Goal: Task Accomplishment & Management: Use online tool/utility

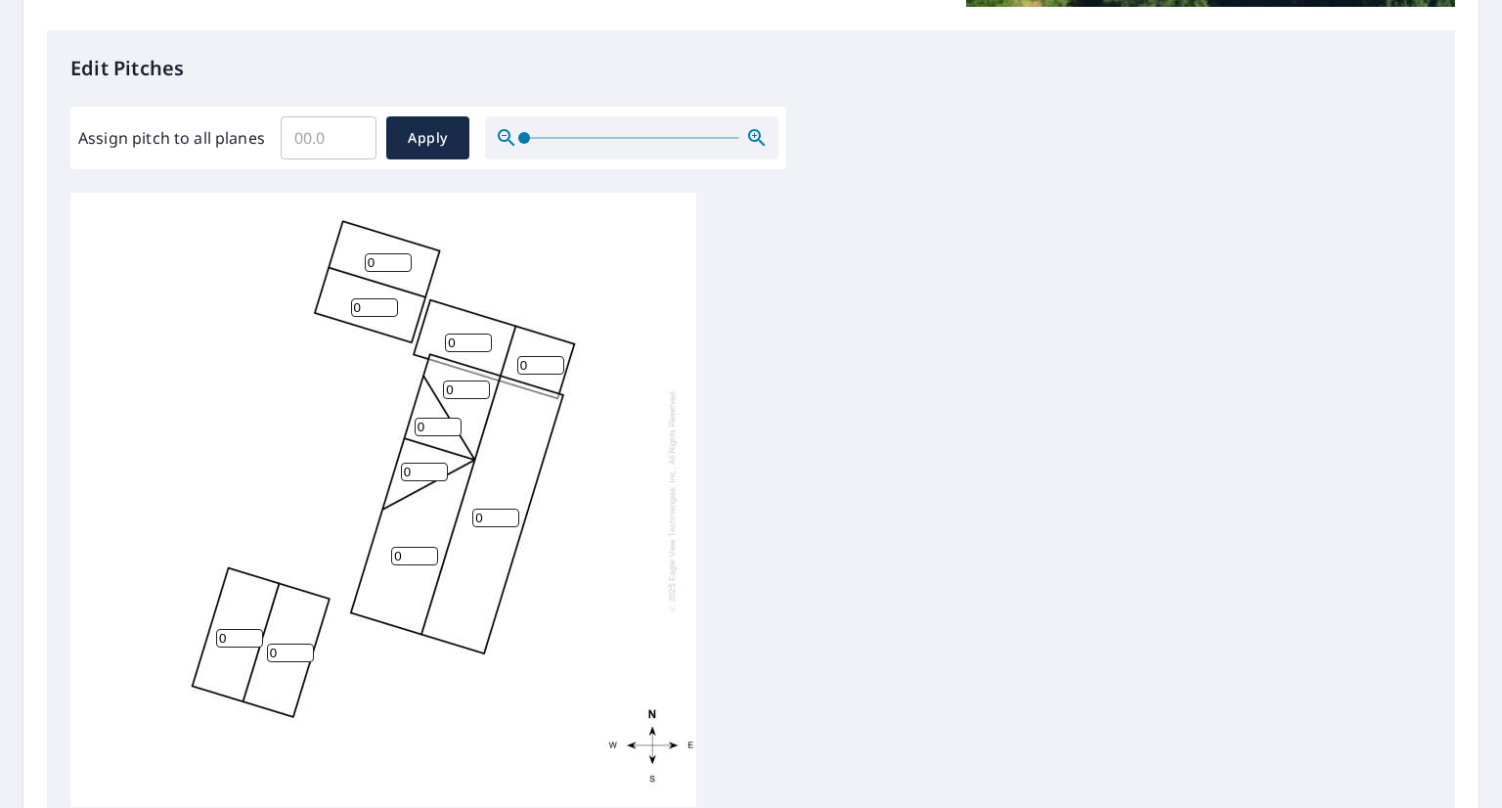
scroll to position [501, 0]
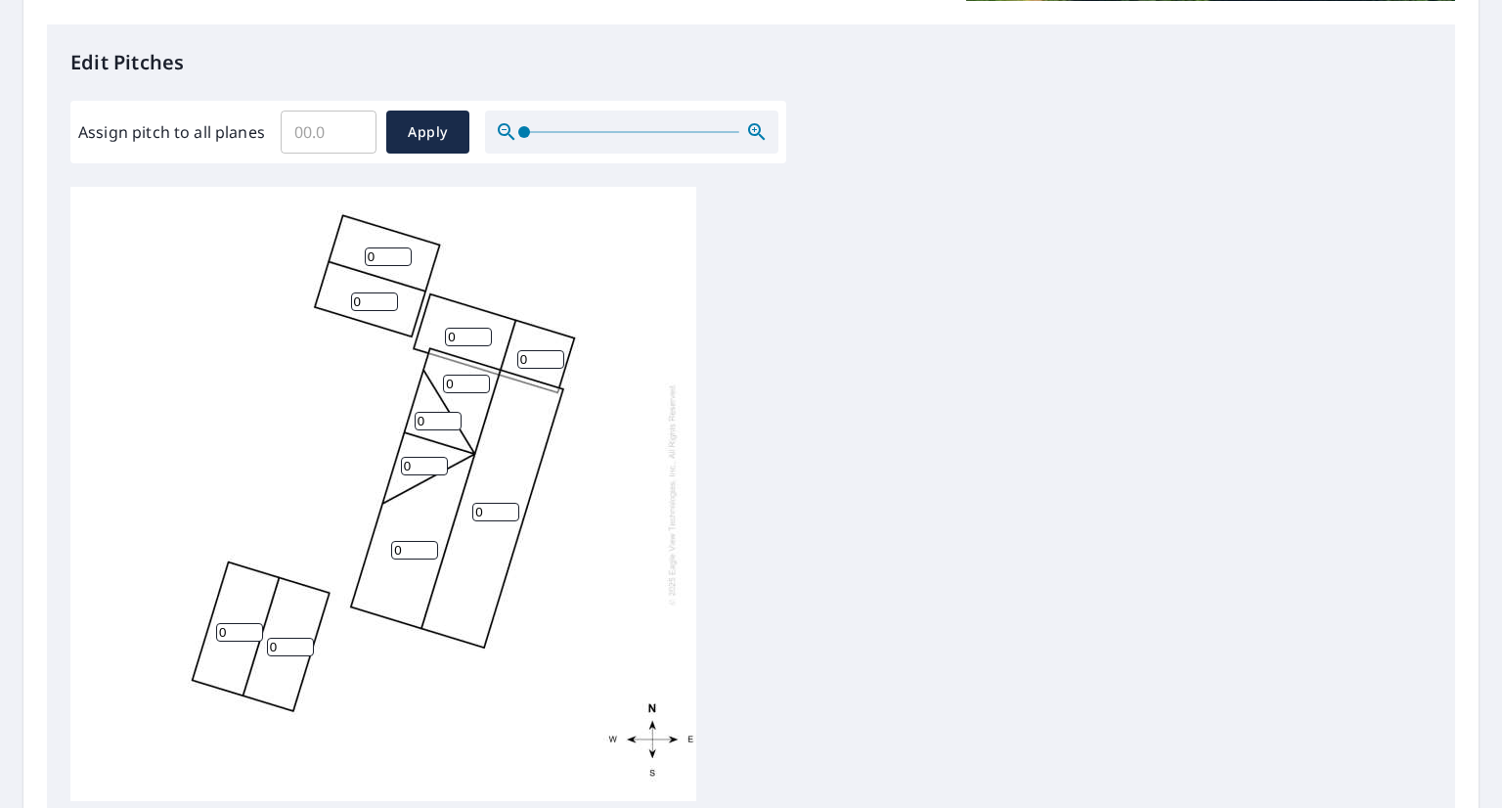
click at [460, 388] on input "0" at bounding box center [466, 384] width 47 height 19
type input "3"
type input "1"
click at [450, 417] on input "1" at bounding box center [438, 421] width 47 height 19
type input "3"
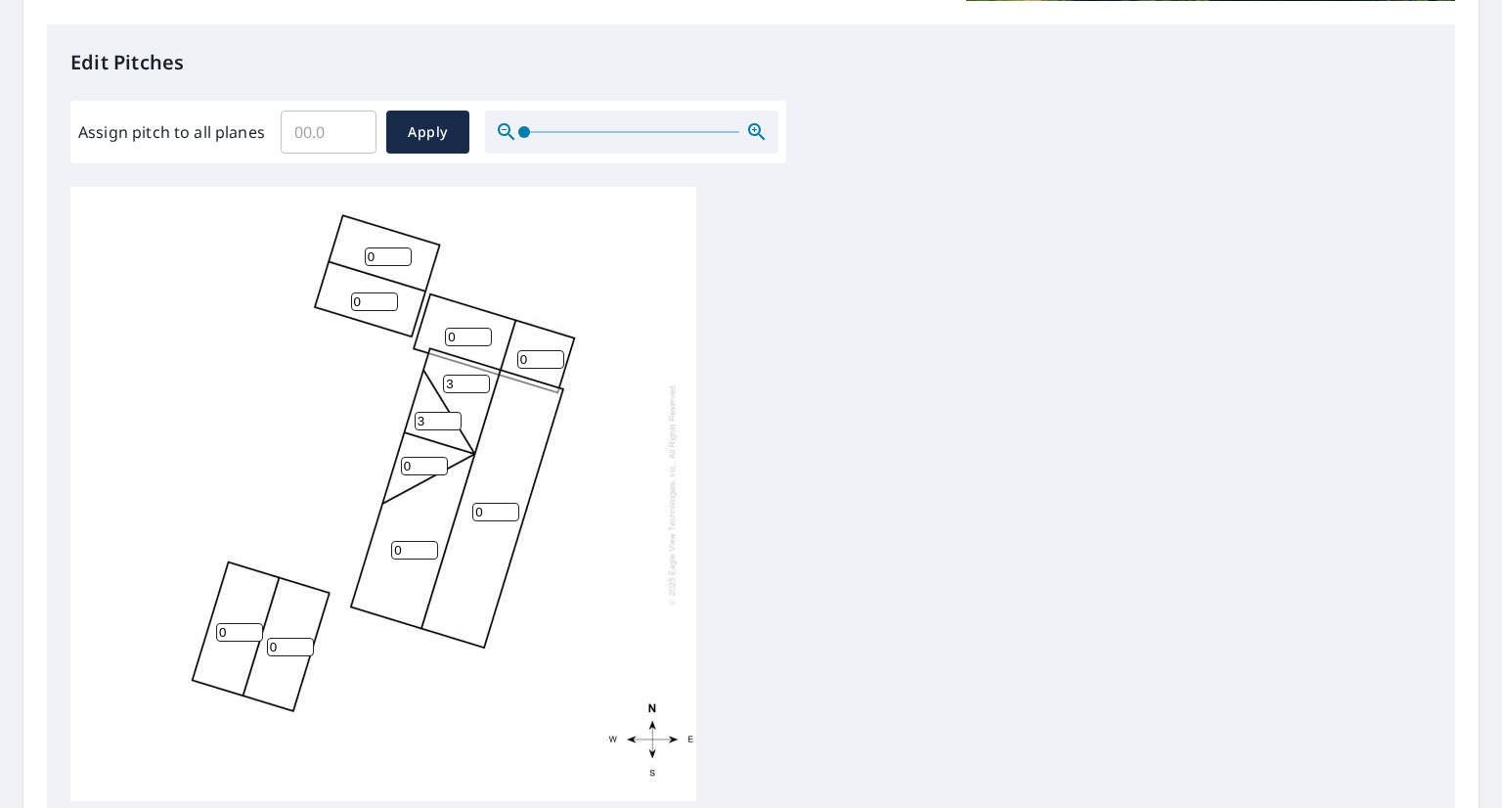
click at [411, 463] on input "0" at bounding box center [424, 466] width 47 height 19
type input "3"
click at [408, 552] on input "0" at bounding box center [414, 550] width 47 height 19
type input "3"
click at [481, 514] on input "0" at bounding box center [495, 512] width 47 height 19
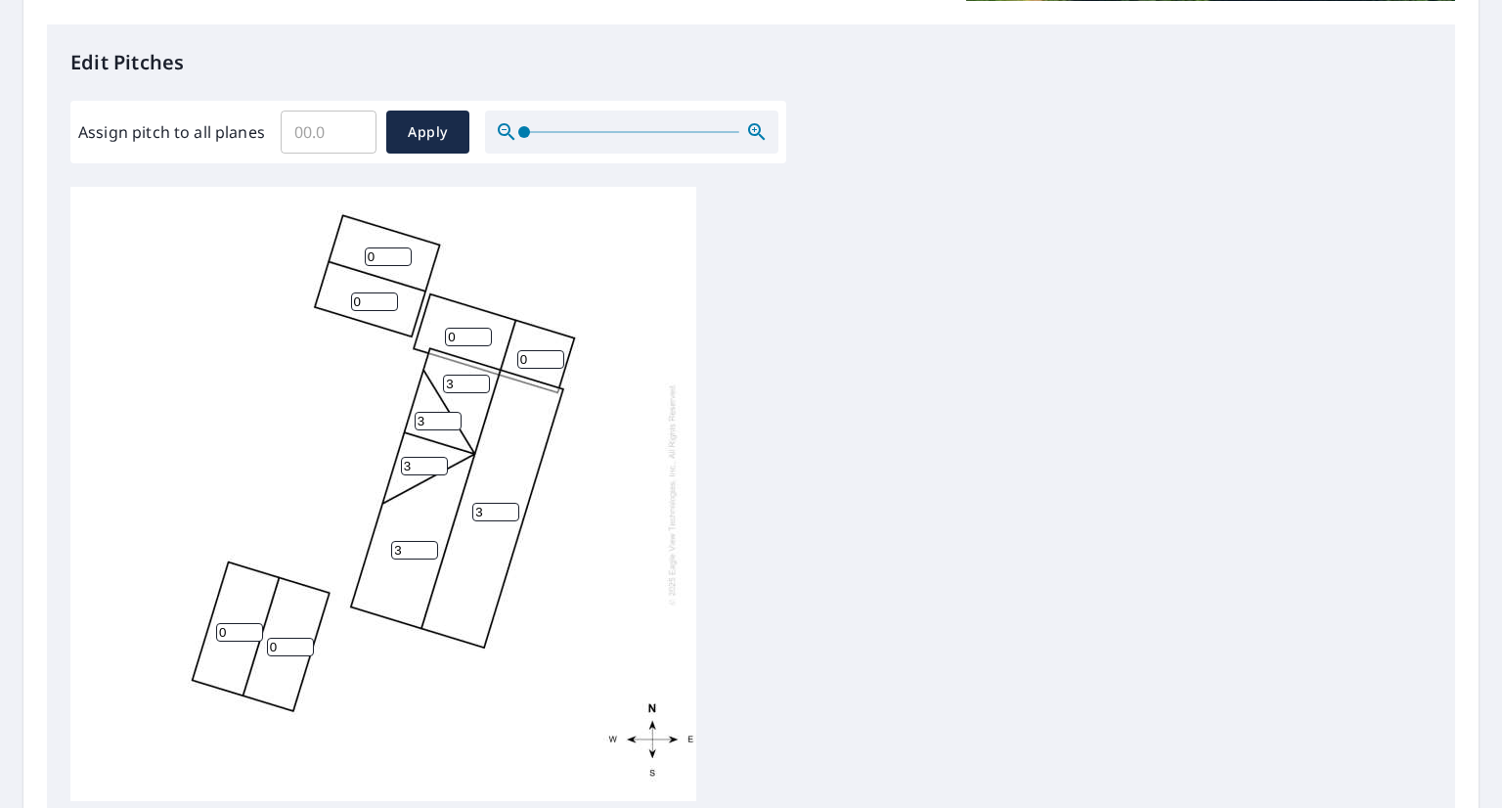
type input "3"
click at [523, 357] on input "0" at bounding box center [540, 359] width 47 height 19
type input "1"
click at [468, 333] on input "0" at bounding box center [468, 337] width 47 height 19
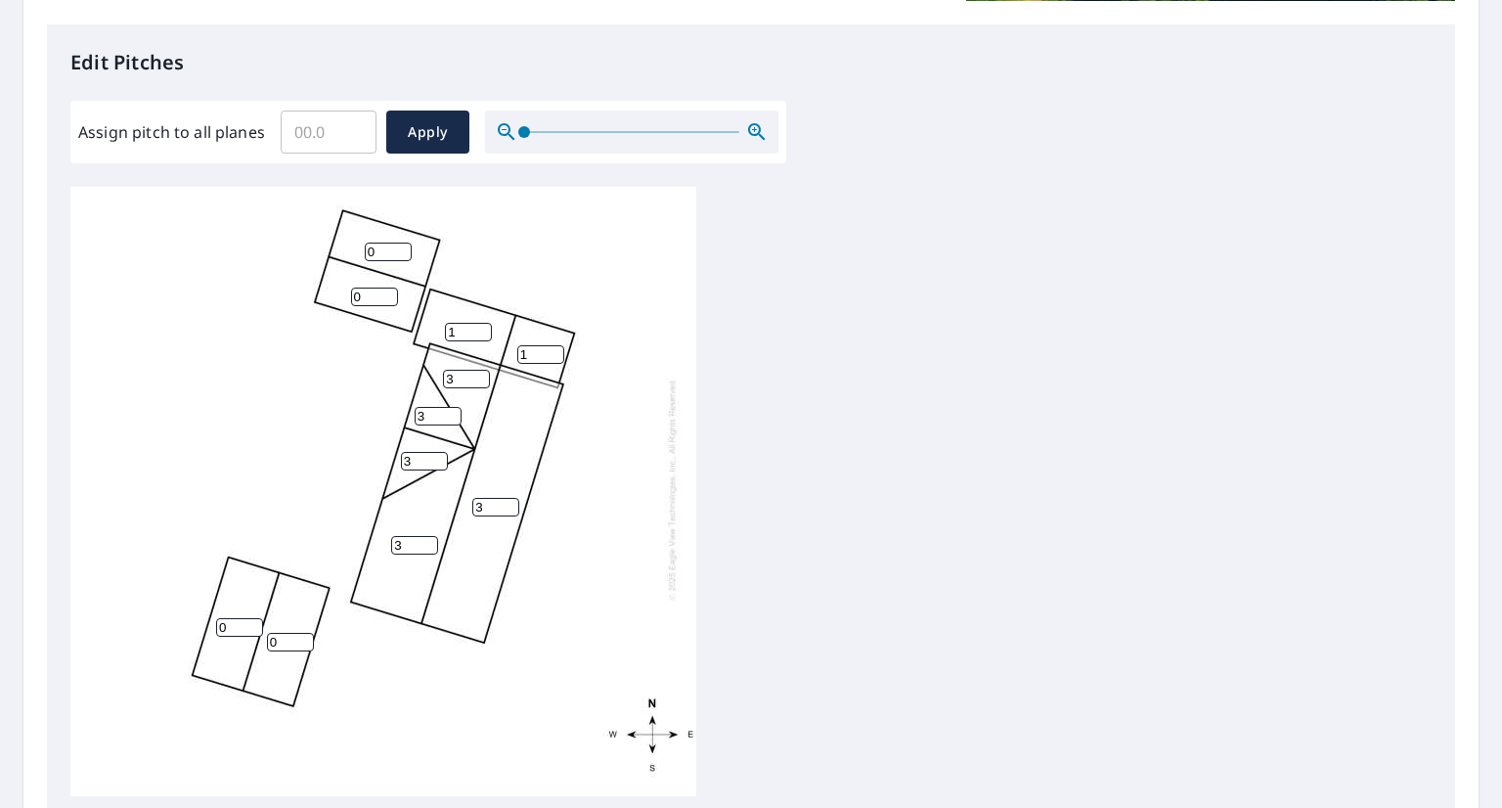
type input "1"
click at [381, 243] on input "0" at bounding box center [388, 252] width 47 height 19
type input "6"
click at [379, 288] on input "0" at bounding box center [374, 297] width 47 height 19
type input "6"
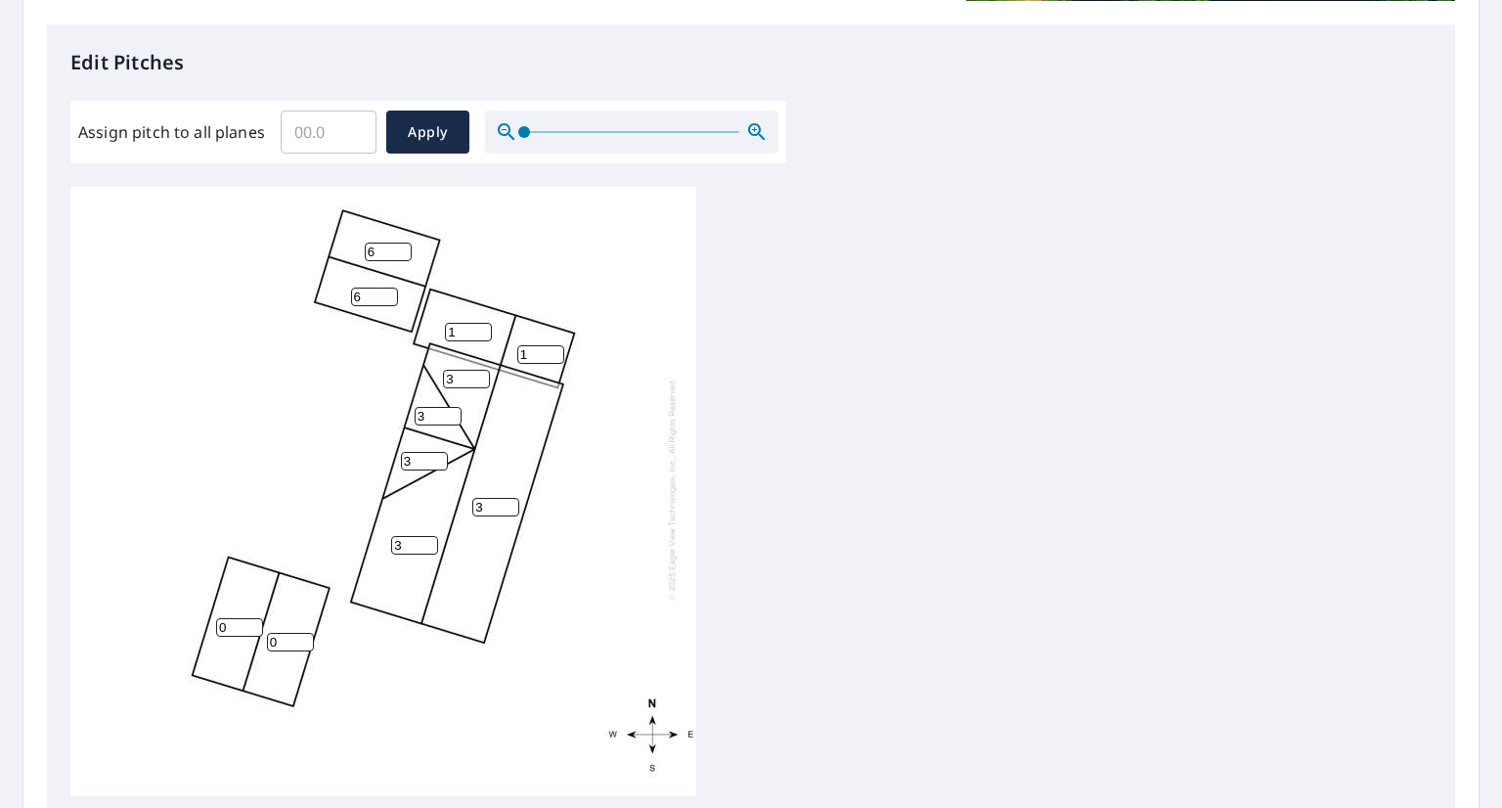
click at [241, 618] on input "0" at bounding box center [239, 627] width 47 height 19
type input "11"
click at [278, 633] on input "0" at bounding box center [290, 642] width 47 height 19
type input "1"
click at [435, 121] on span "Apply" at bounding box center [428, 132] width 52 height 24
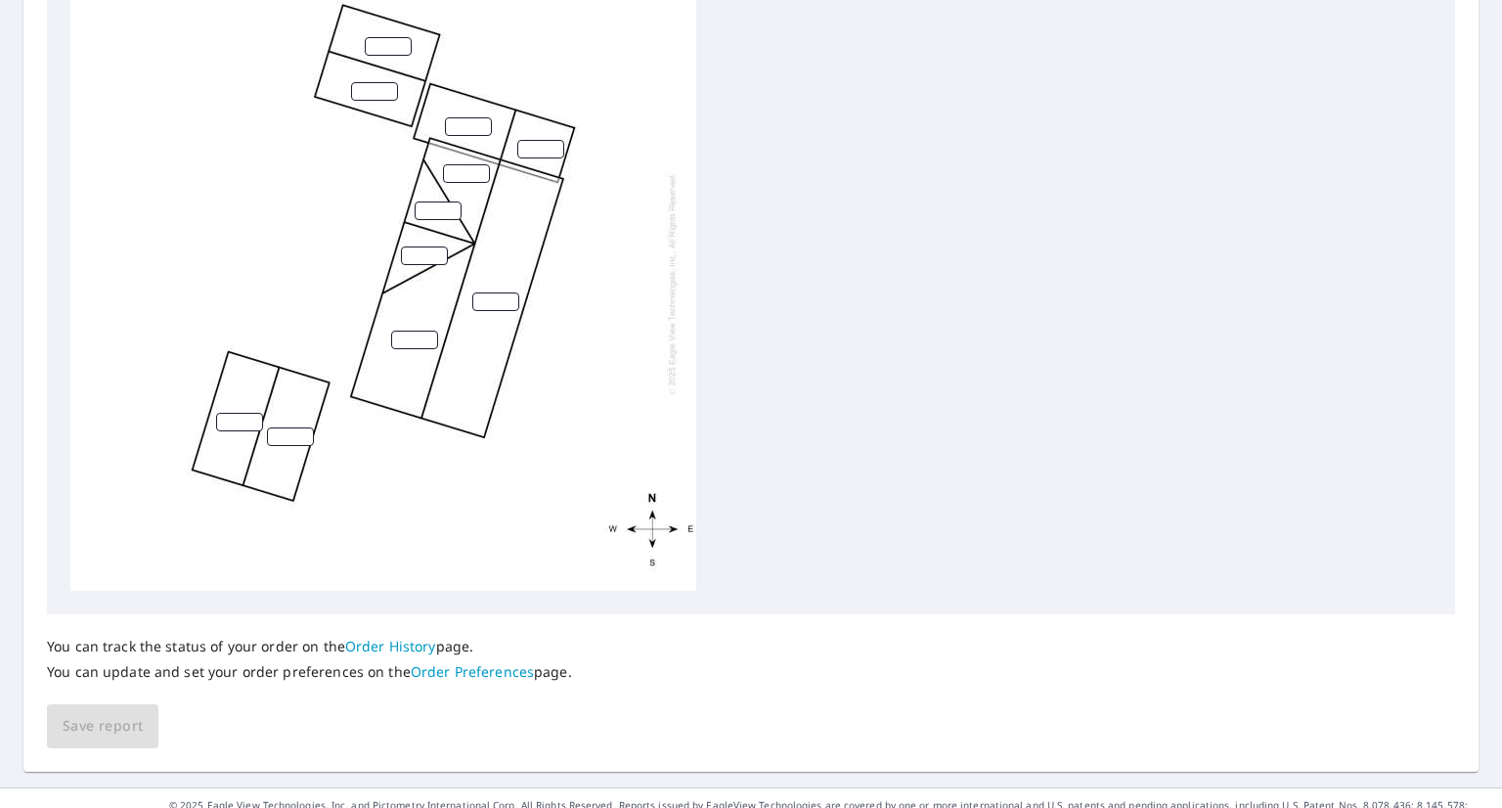
scroll to position [558, 0]
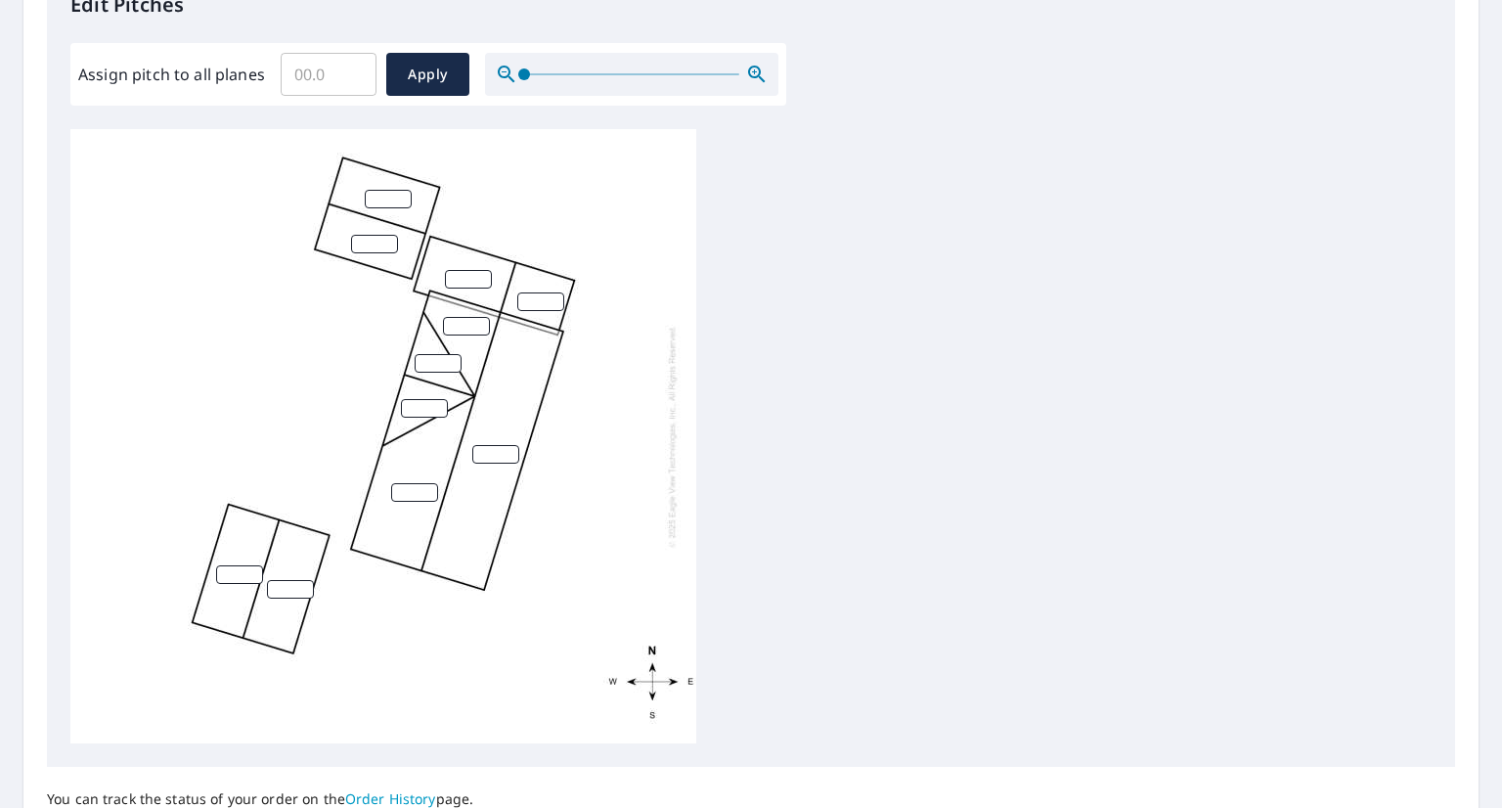
click at [387, 196] on input "number" at bounding box center [388, 199] width 47 height 19
type input "6"
click at [368, 244] on input "number" at bounding box center [374, 244] width 47 height 19
type input "6"
click at [463, 275] on input "number" at bounding box center [468, 279] width 47 height 19
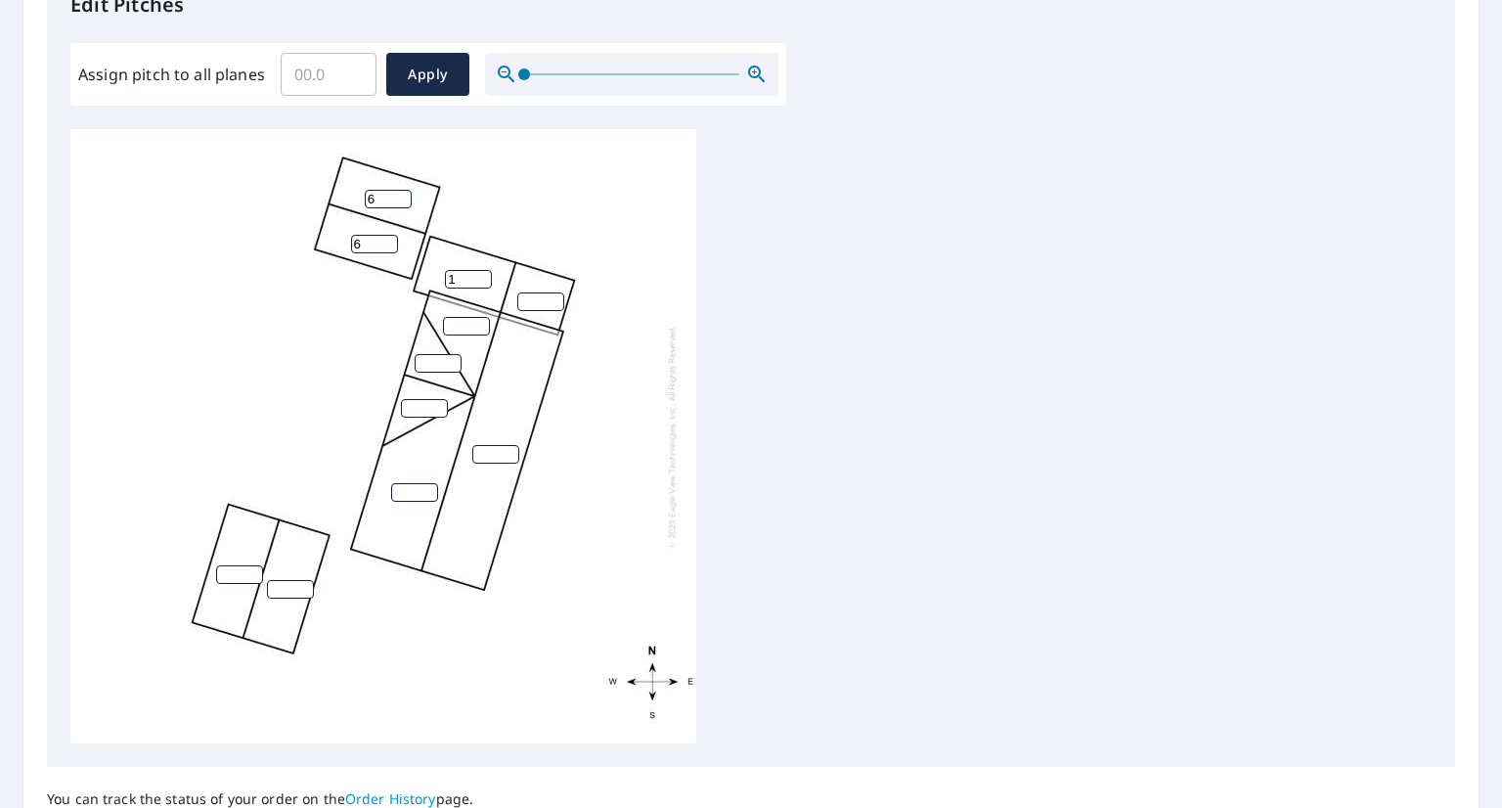
type input "1"
click at [528, 294] on input "number" at bounding box center [540, 301] width 47 height 19
type input "1"
click at [451, 336] on div "1 6 6 1" at bounding box center [383, 436] width 626 height 614
click at [455, 326] on input "number" at bounding box center [466, 326] width 47 height 19
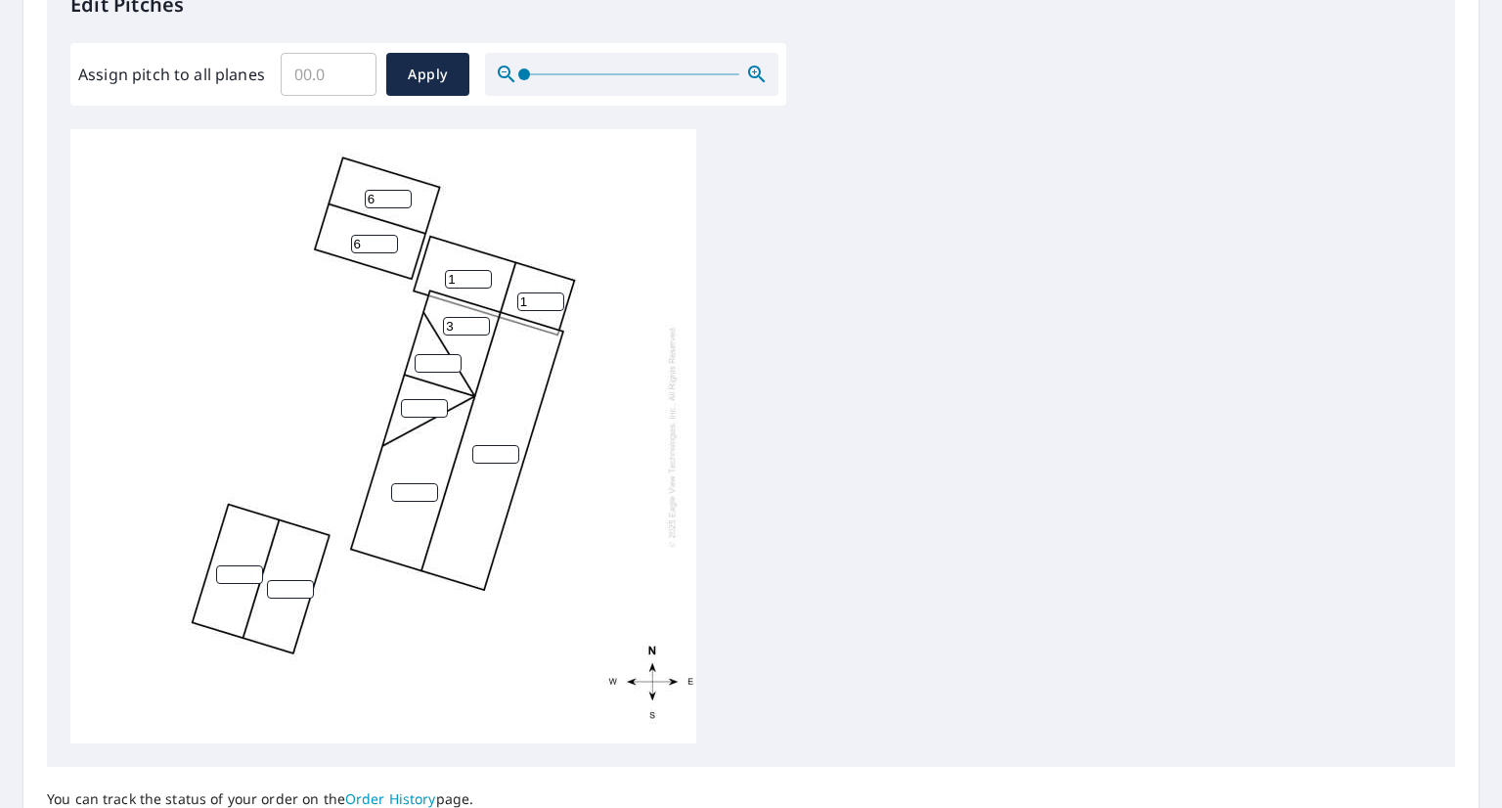
type input "3"
click at [442, 362] on input "number" at bounding box center [438, 363] width 47 height 19
type input "3"
click at [416, 412] on input "number" at bounding box center [424, 408] width 47 height 19
type input "3"
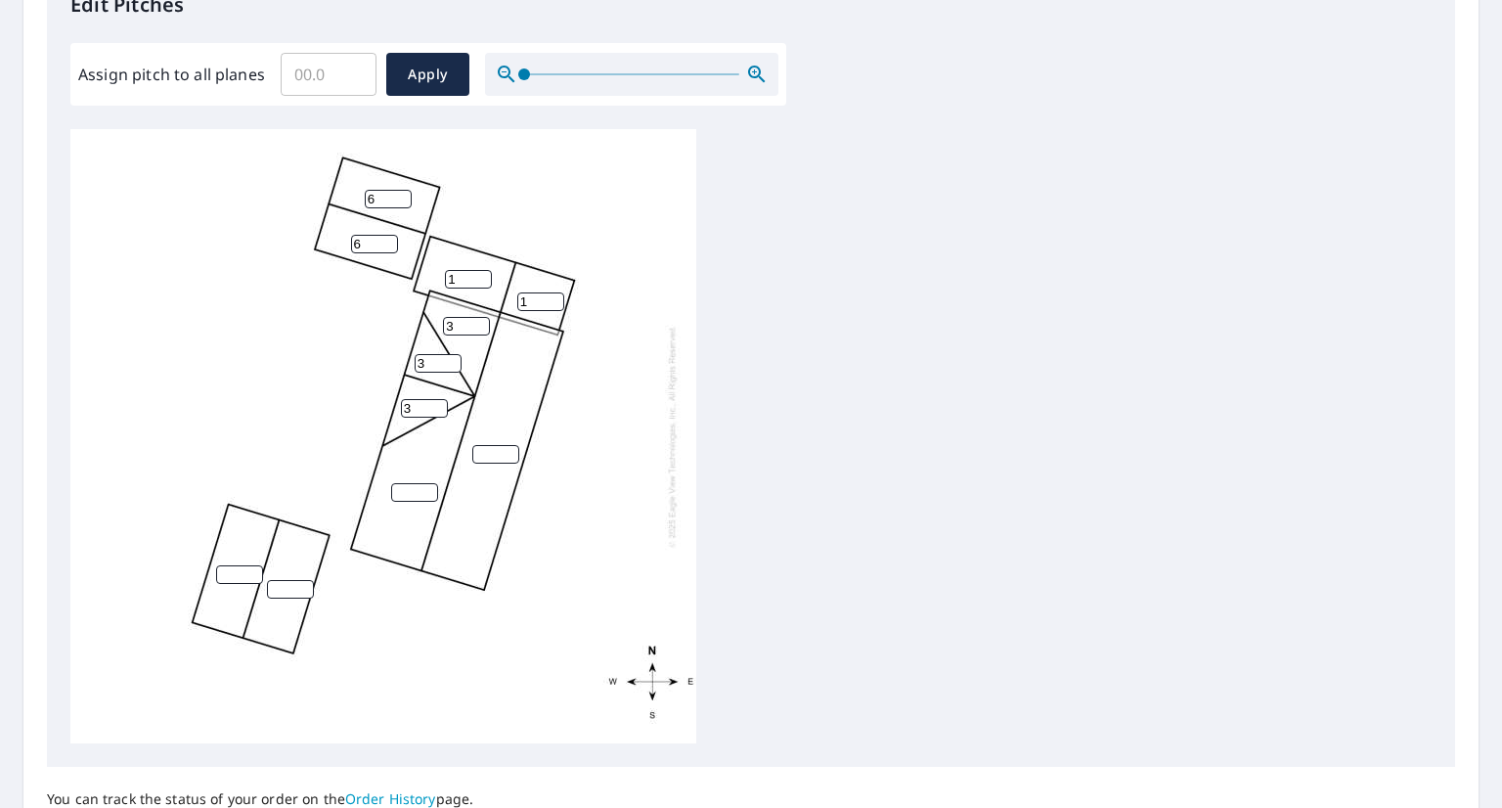
click at [485, 455] on input "number" at bounding box center [495, 454] width 47 height 19
type input "3"
click at [403, 493] on input "number" at bounding box center [414, 492] width 47 height 19
type input "3"
click at [237, 573] on input "number" at bounding box center [239, 574] width 47 height 19
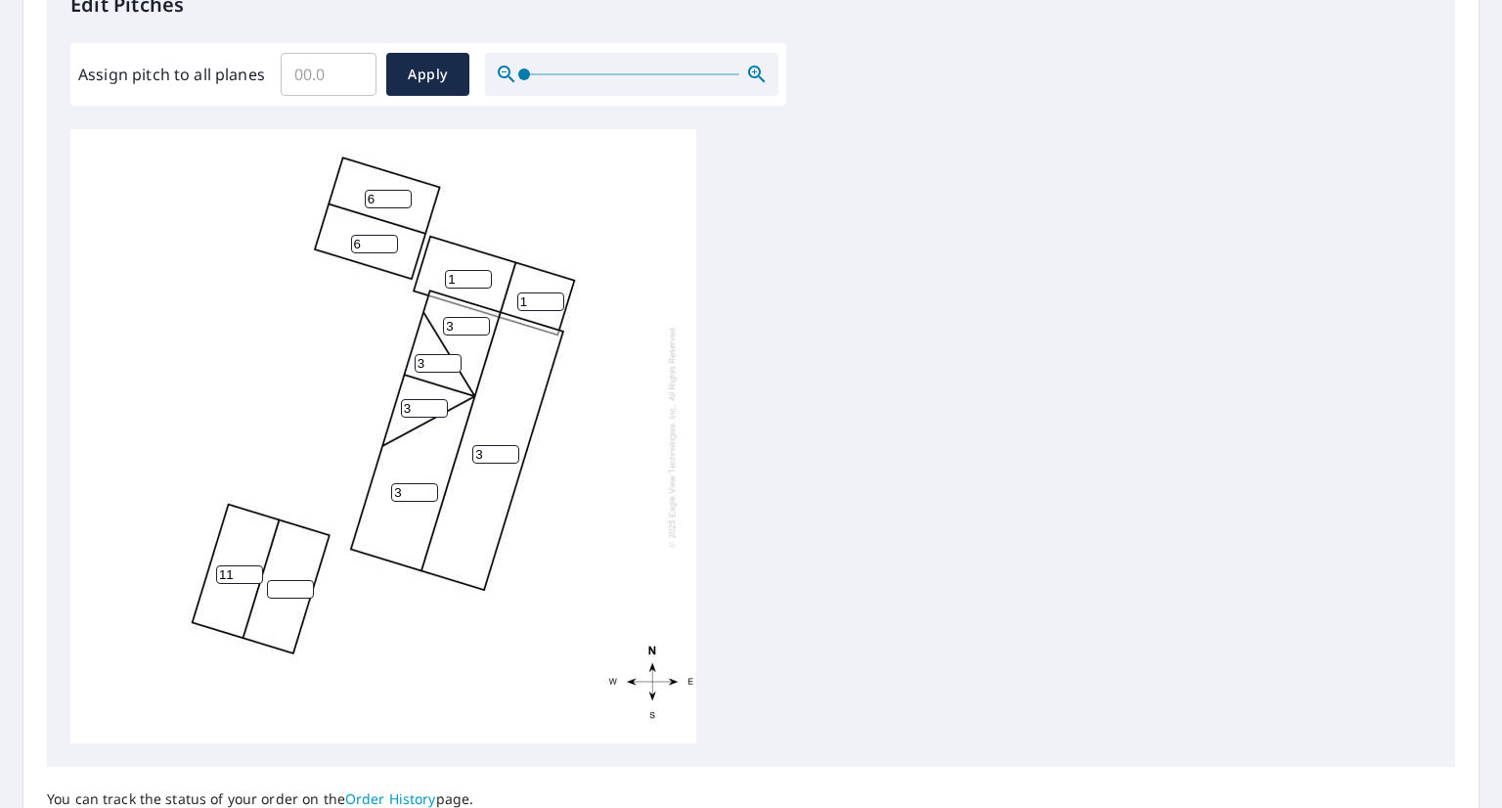
type input "11"
click at [288, 582] on input "number" at bounding box center [290, 589] width 47 height 19
type input "9"
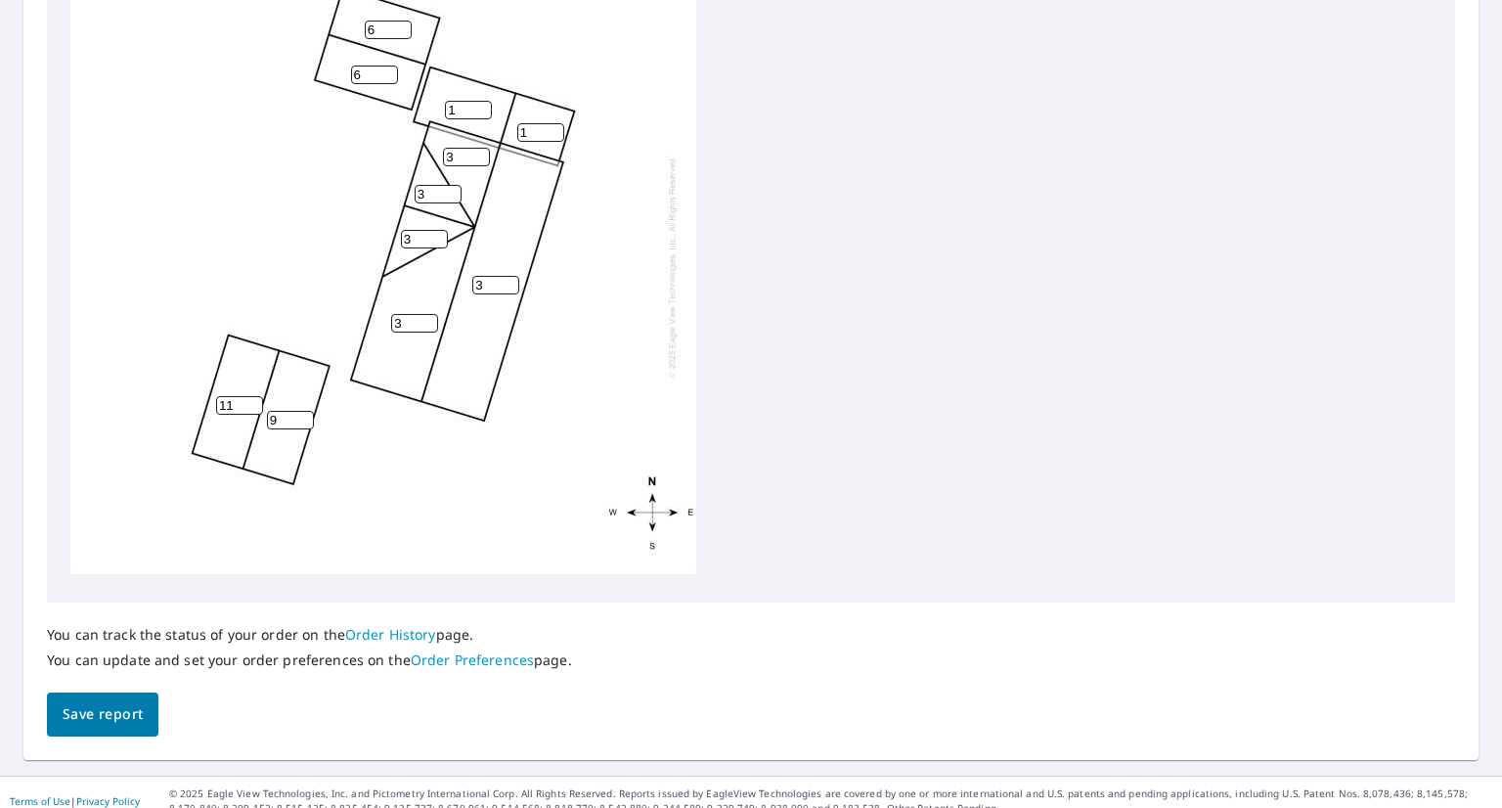
scroll to position [724, 0]
type input "11"
click at [107, 716] on span "Save report" at bounding box center [103, 713] width 80 height 24
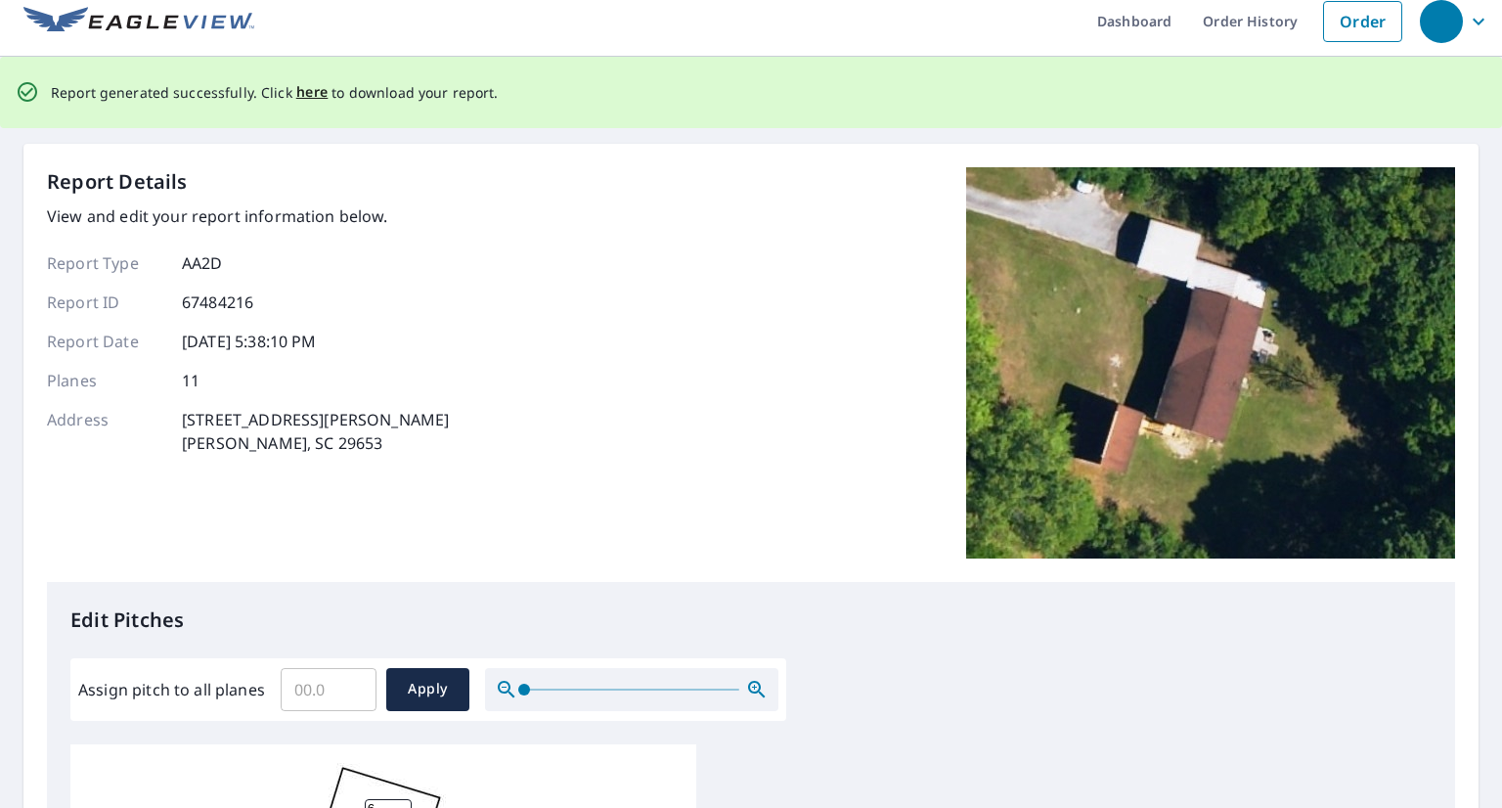
scroll to position [0, 0]
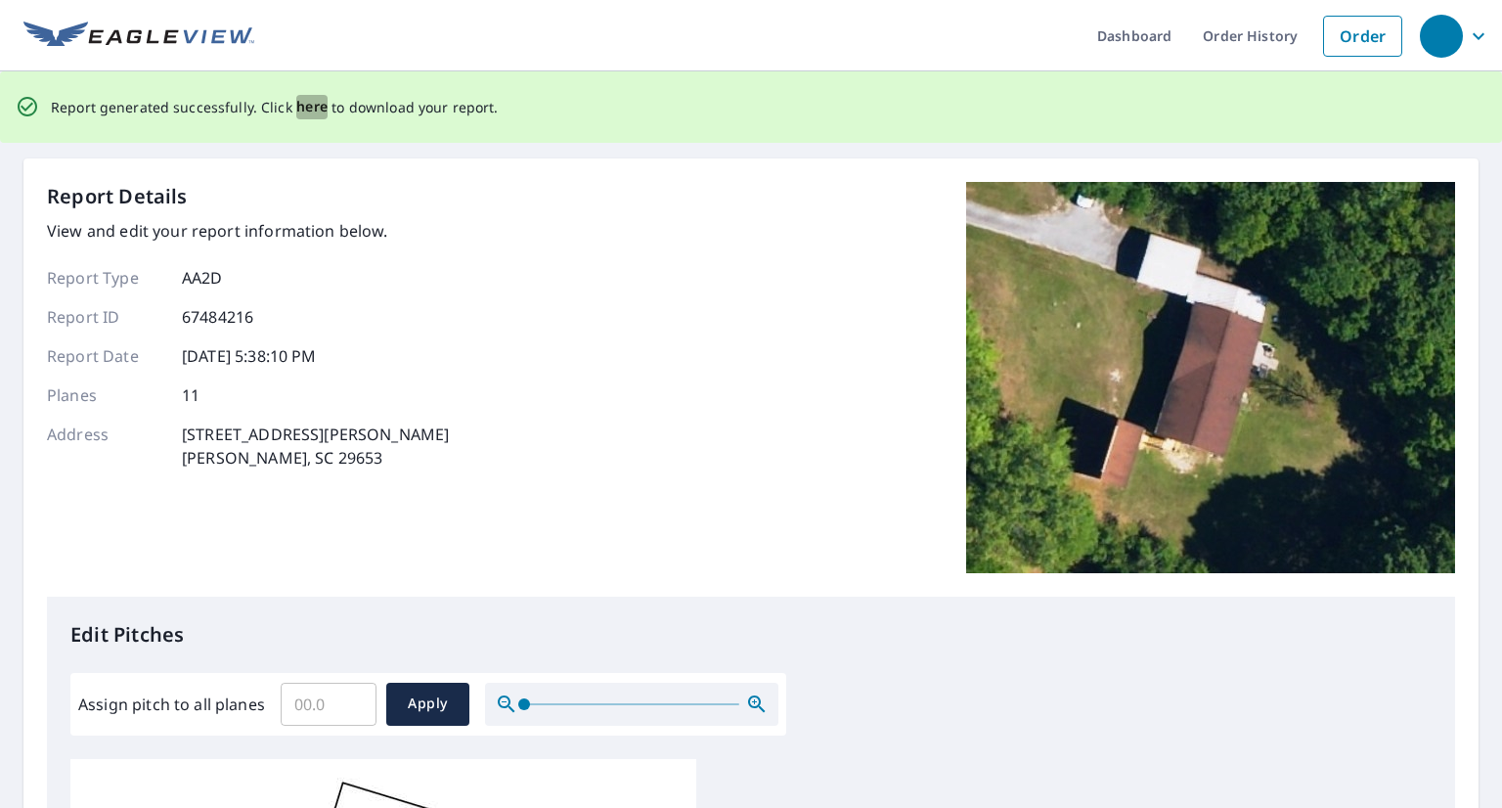
click at [303, 111] on span "here" at bounding box center [312, 107] width 32 height 24
